Goal: Find specific page/section: Find specific page/section

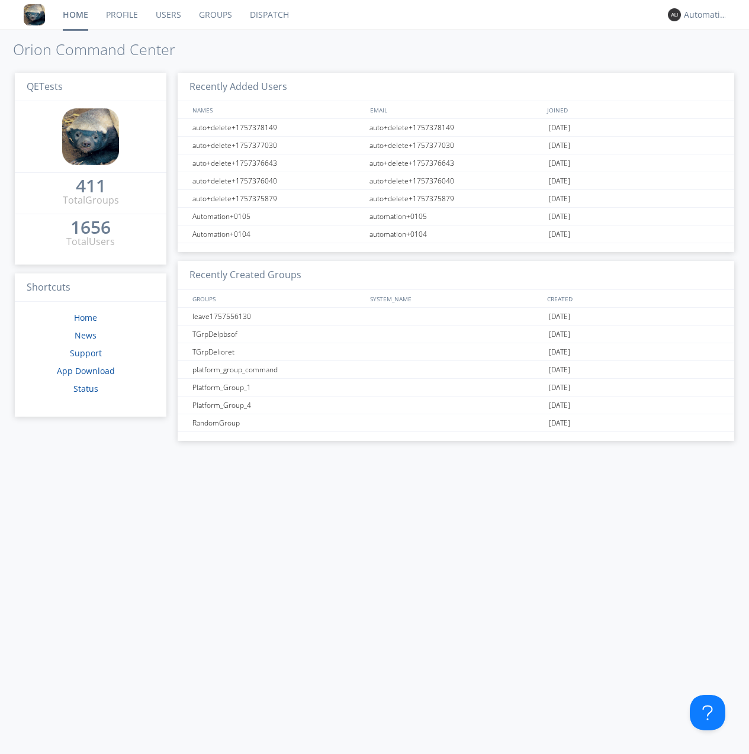
click at [214, 15] on link "Groups" at bounding box center [215, 15] width 51 height 30
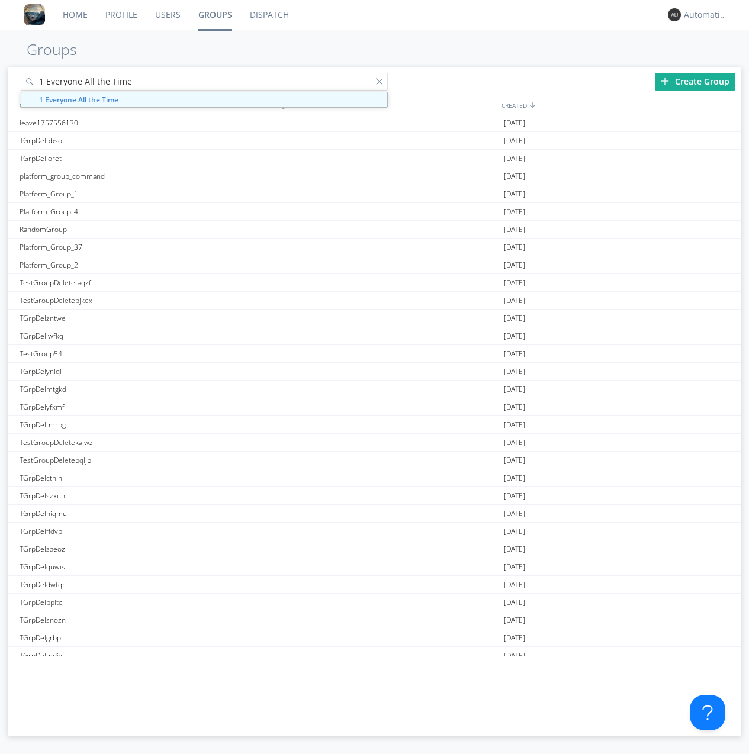
type input "1 Everyone All the Time"
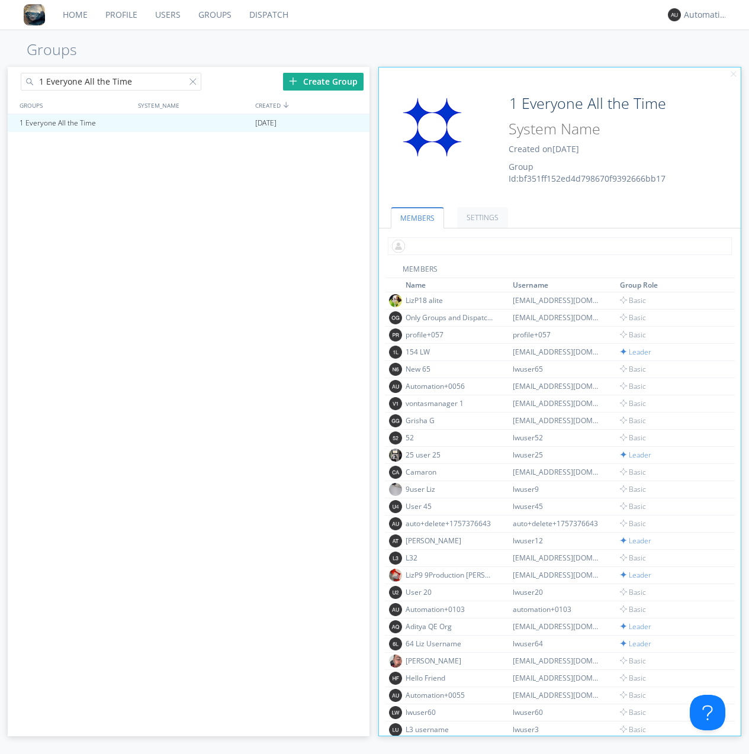
click at [557, 246] on input "text" at bounding box center [560, 246] width 344 height 18
type input "automation+0102"
